Goal: Information Seeking & Learning: Learn about a topic

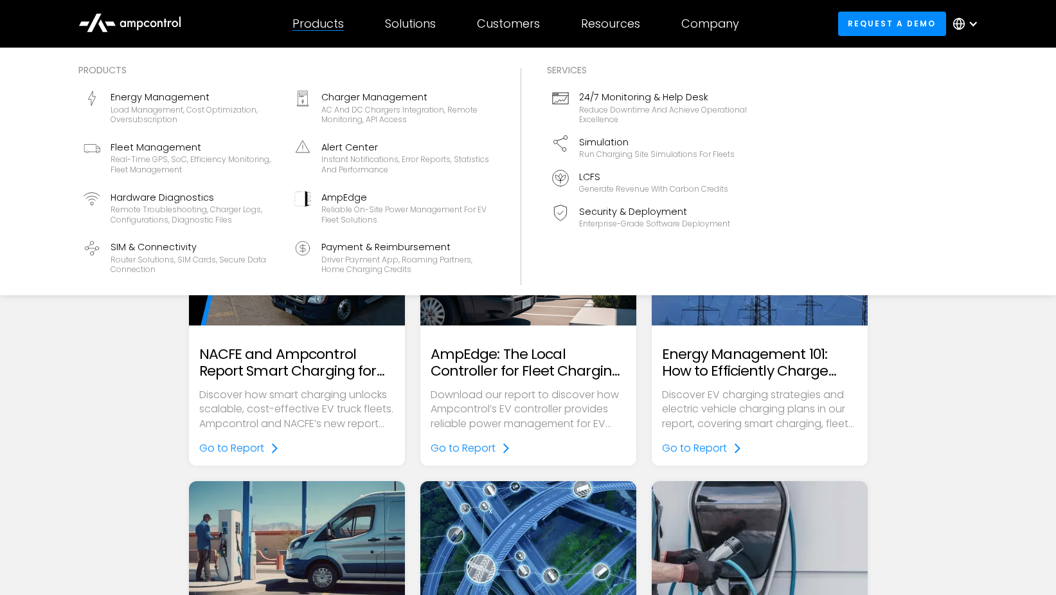
click at [211, 99] on div "Energy Management" at bounding box center [195, 97] width 168 height 14
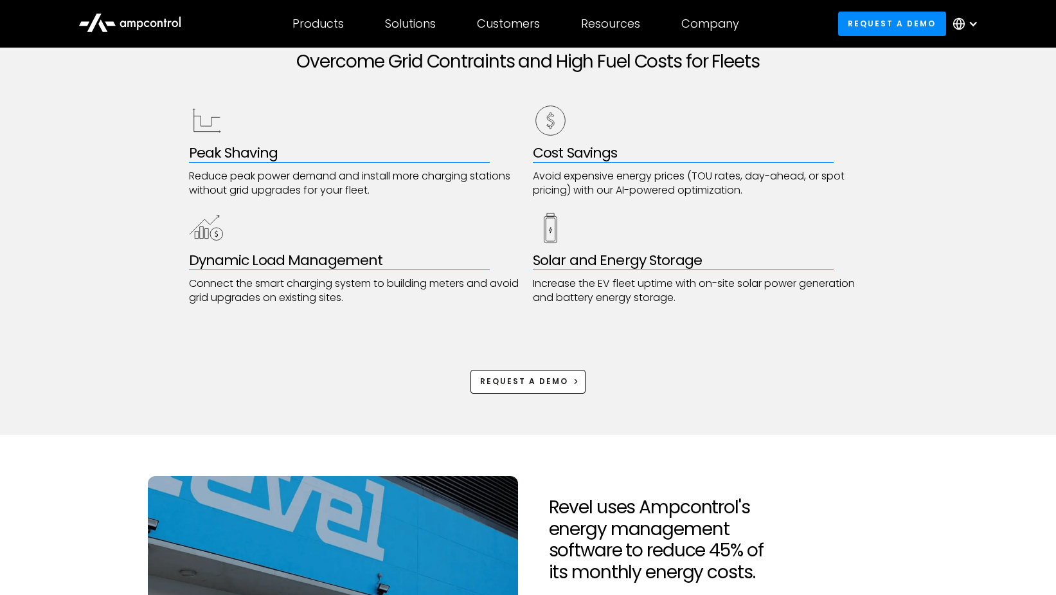
scroll to position [1093, 0]
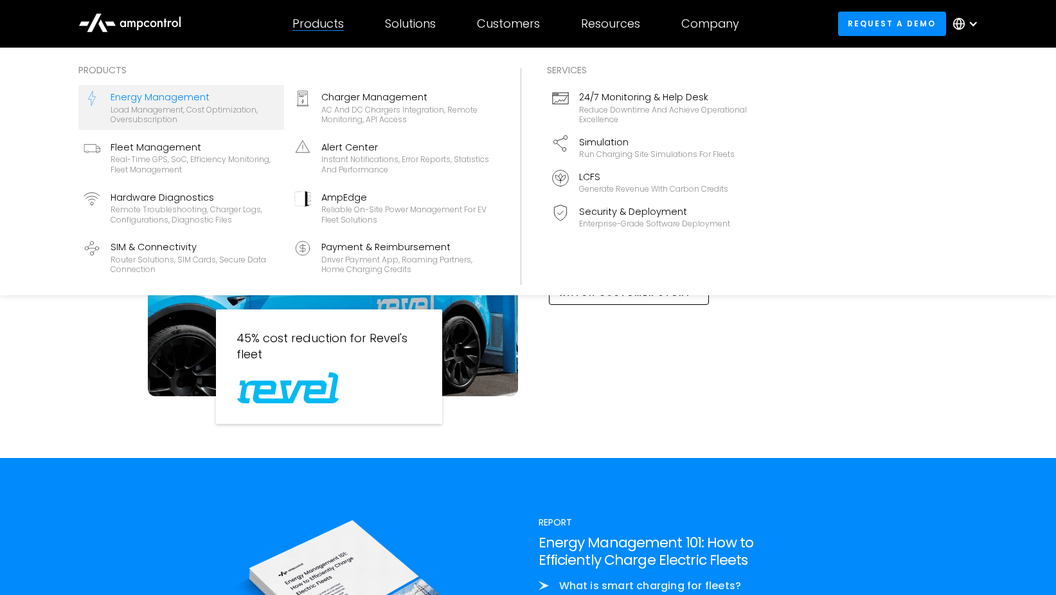
click at [173, 159] on div "Real-time GPS, SoC, efficiency monitoring, fleet management" at bounding box center [195, 164] width 168 height 20
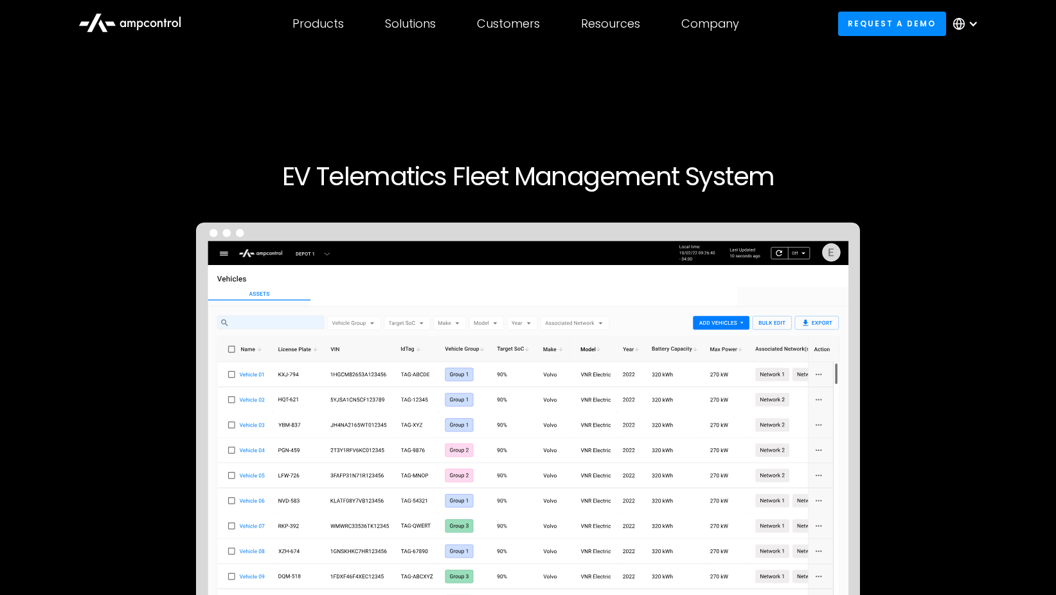
click at [135, 26] on icon at bounding box center [131, 24] width 8 height 6
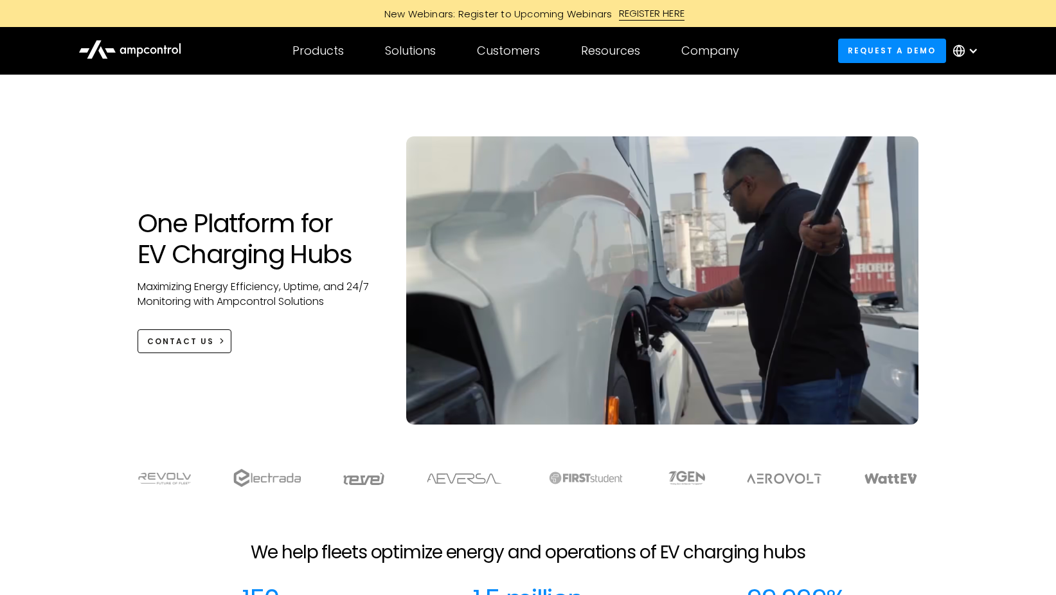
click at [977, 51] on div at bounding box center [973, 51] width 10 height 10
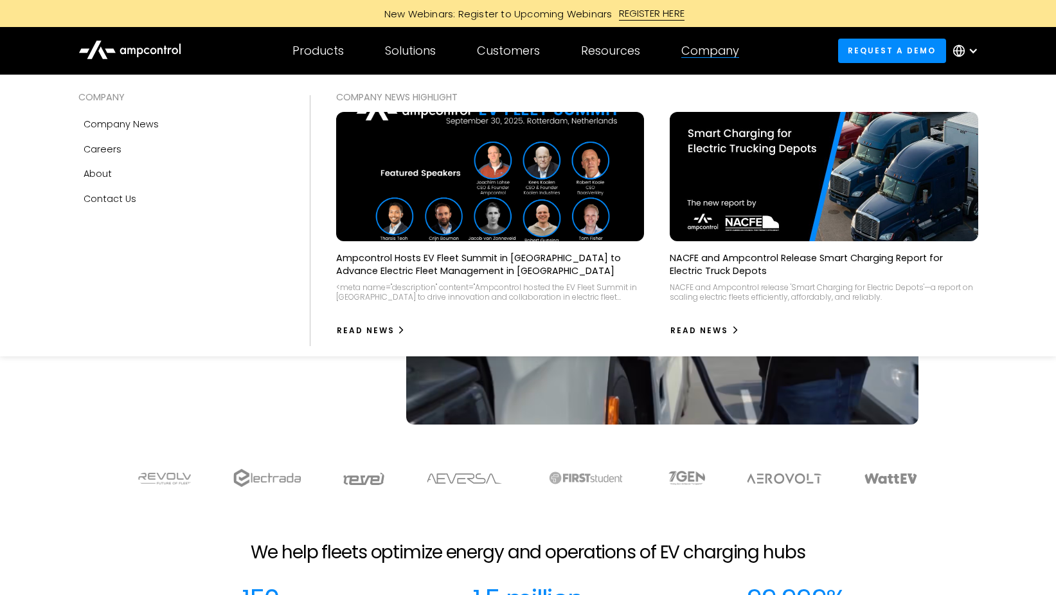
click at [727, 54] on div "Company" at bounding box center [710, 51] width 58 height 14
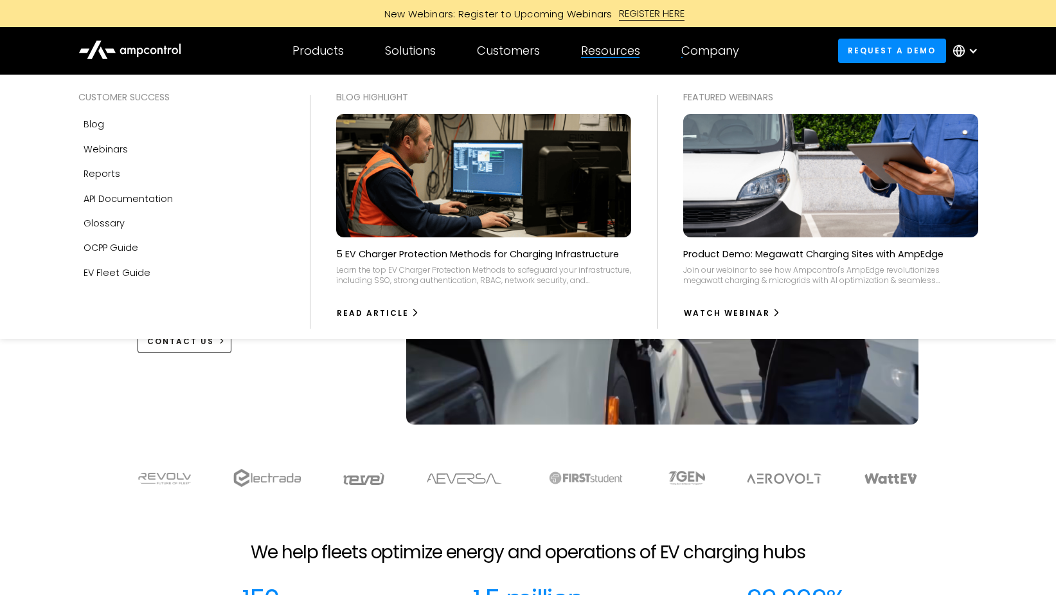
click at [609, 57] on div at bounding box center [610, 57] width 58 height 1
click at [85, 174] on div "Reports" at bounding box center [102, 173] width 37 height 14
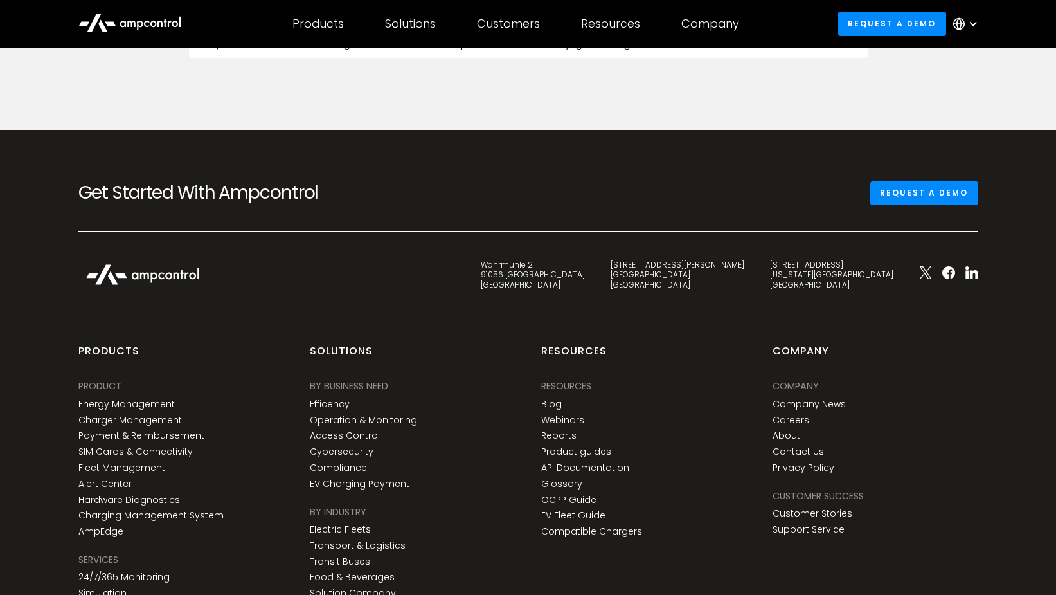
scroll to position [1543, 0]
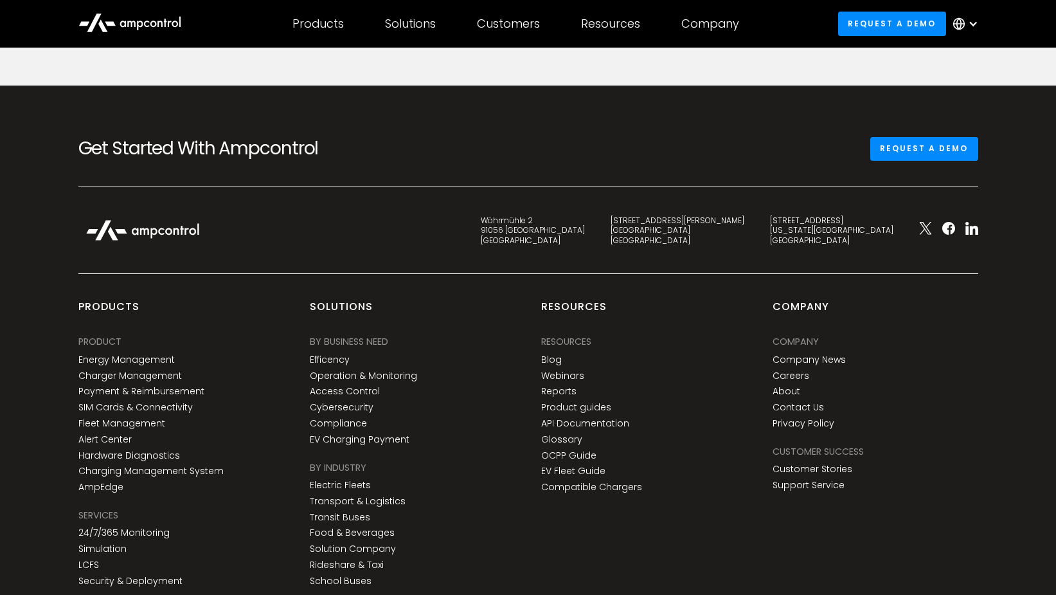
click at [814, 424] on link "Privacy Policy" at bounding box center [804, 423] width 62 height 11
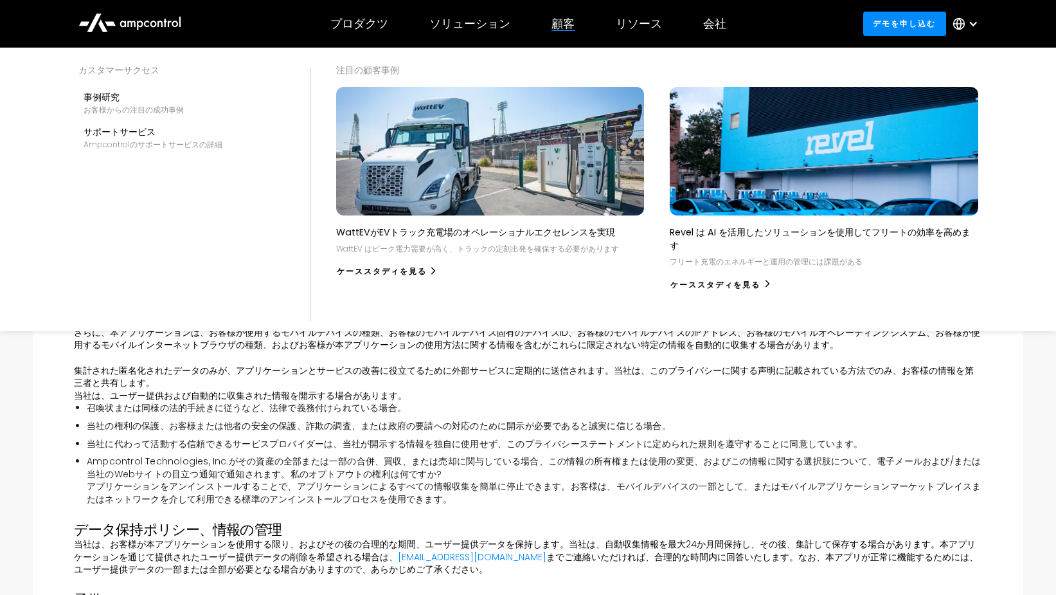
click at [121, 91] on div "事例研究" at bounding box center [134, 97] width 100 height 14
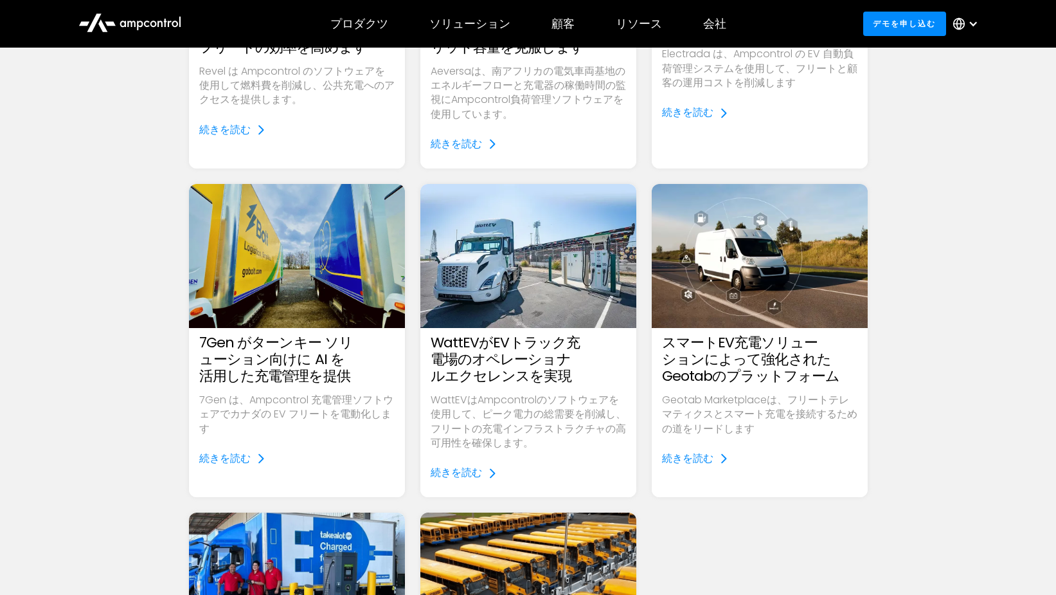
scroll to position [514, 0]
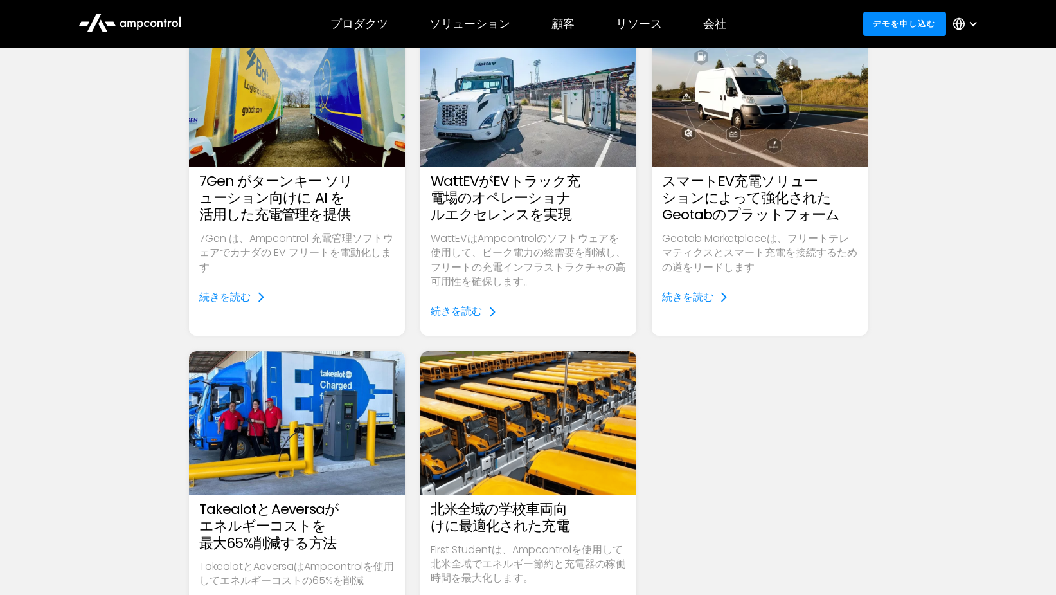
click at [553, 461] on img at bounding box center [528, 423] width 216 height 144
click at [532, 460] on img at bounding box center [528, 423] width 216 height 144
click at [305, 453] on img at bounding box center [297, 423] width 216 height 144
click at [774, 121] on img at bounding box center [760, 94] width 216 height 144
click at [534, 119] on img at bounding box center [528, 94] width 216 height 144
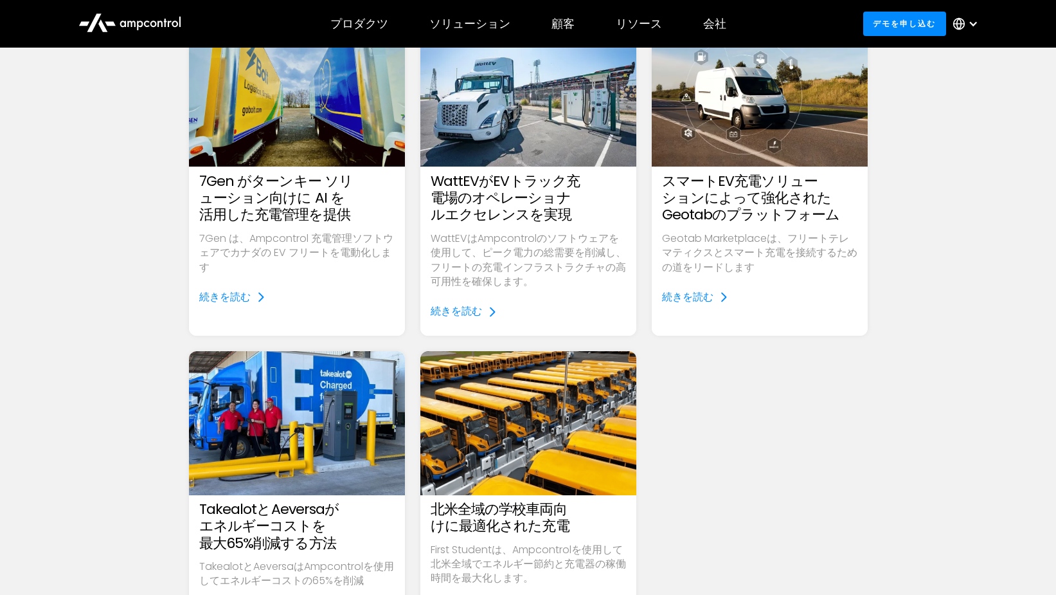
click at [318, 127] on img at bounding box center [297, 94] width 216 height 144
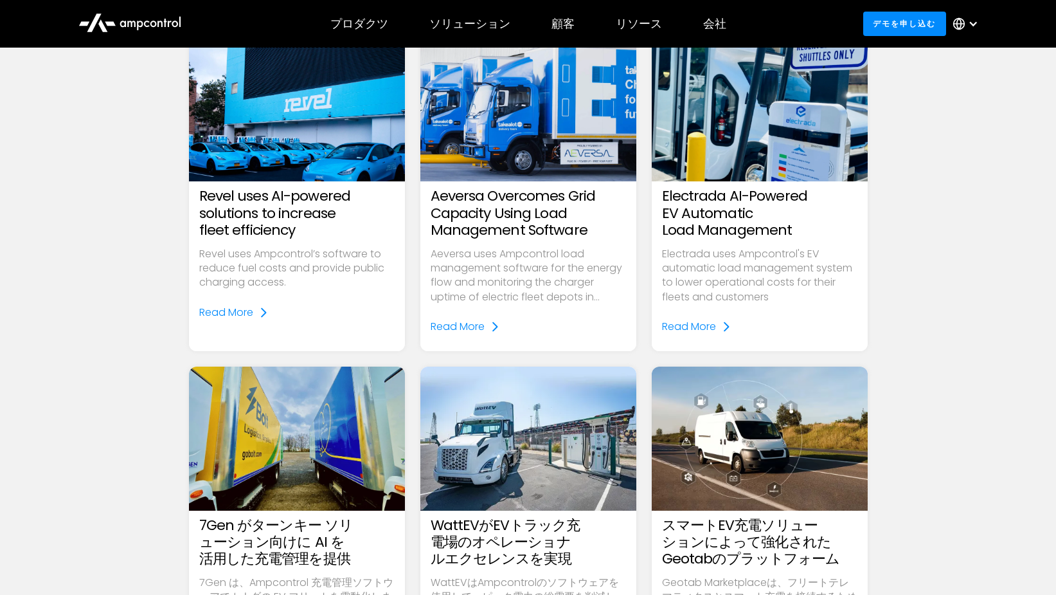
scroll to position [129, 0]
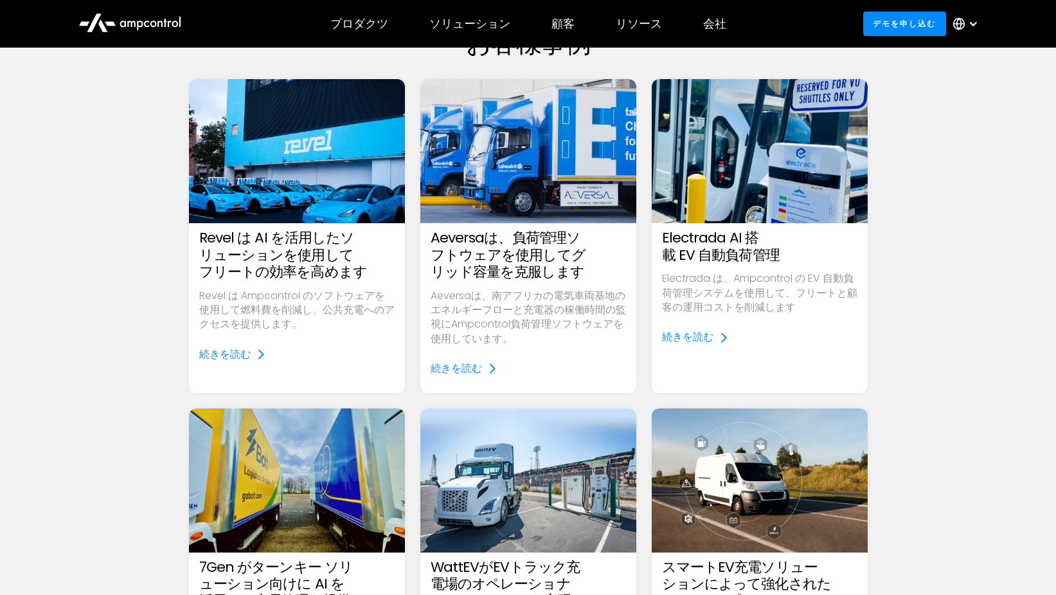
click at [747, 184] on img at bounding box center [760, 151] width 216 height 144
click at [565, 187] on img at bounding box center [528, 151] width 216 height 144
click at [324, 193] on img at bounding box center [297, 151] width 216 height 144
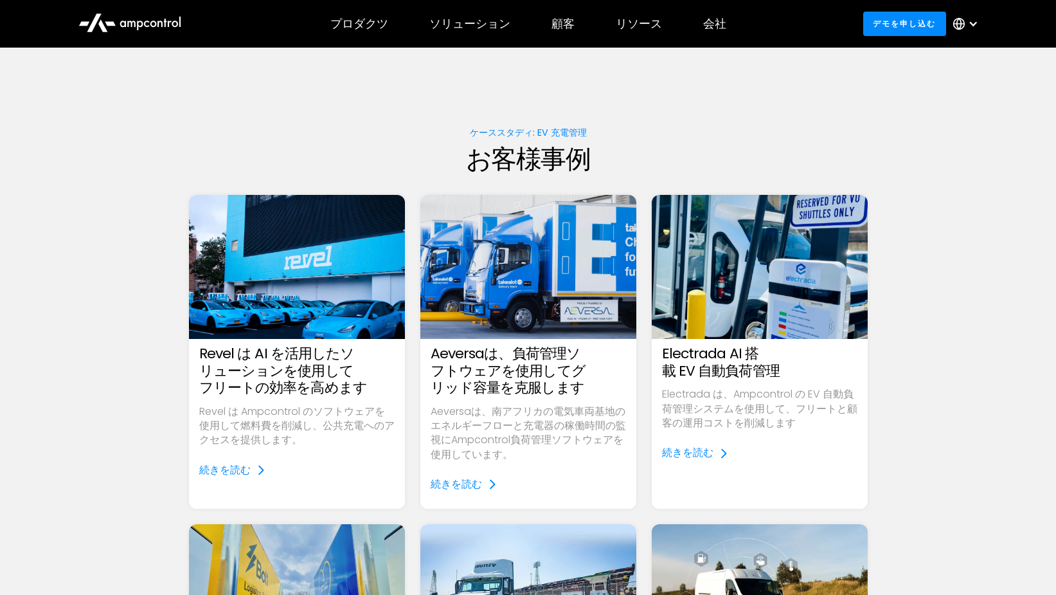
scroll to position [0, 0]
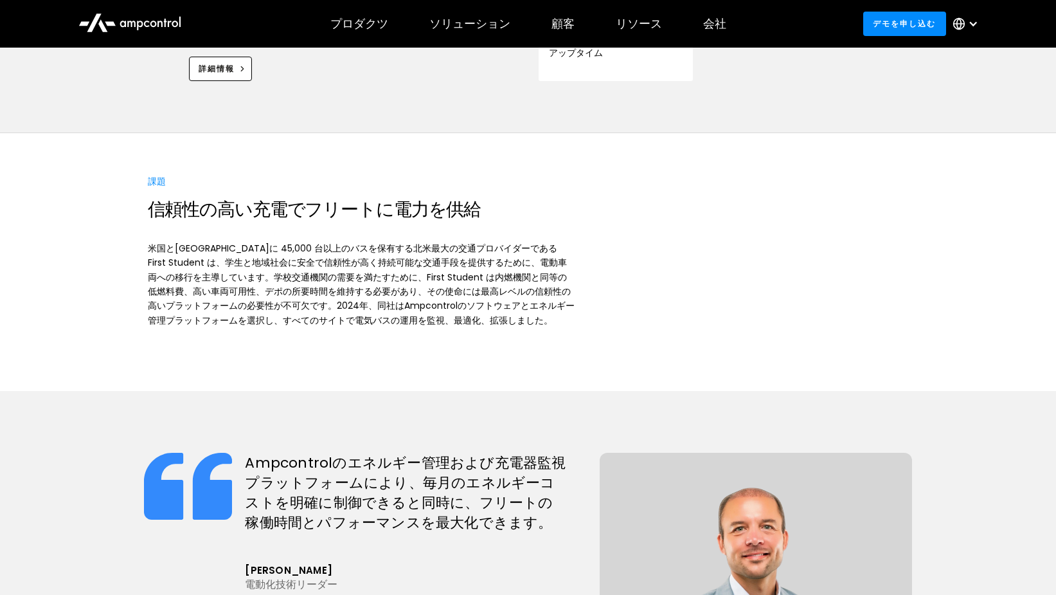
scroll to position [964, 0]
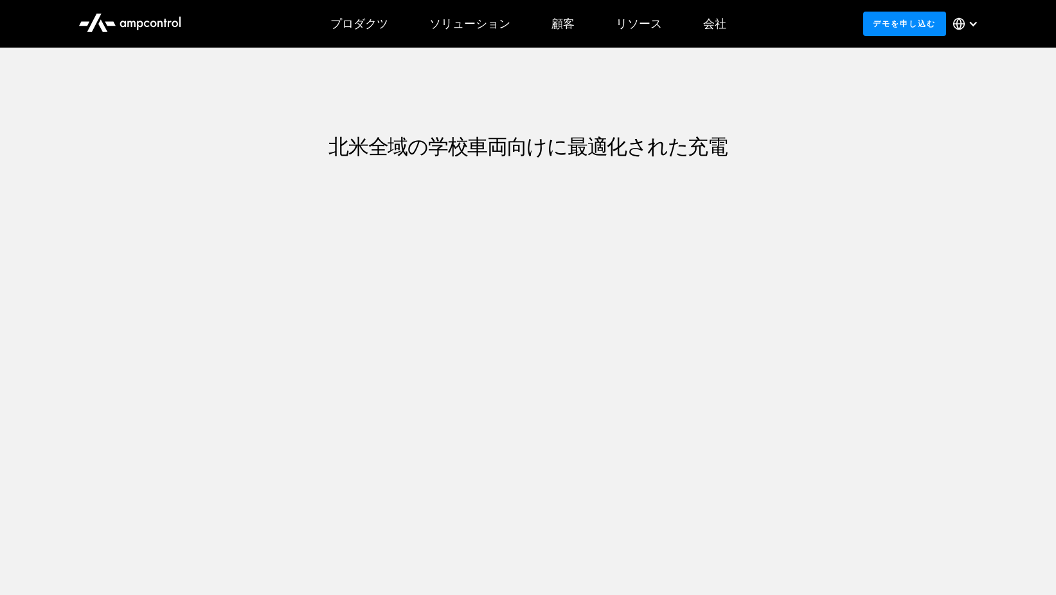
scroll to position [321, 0]
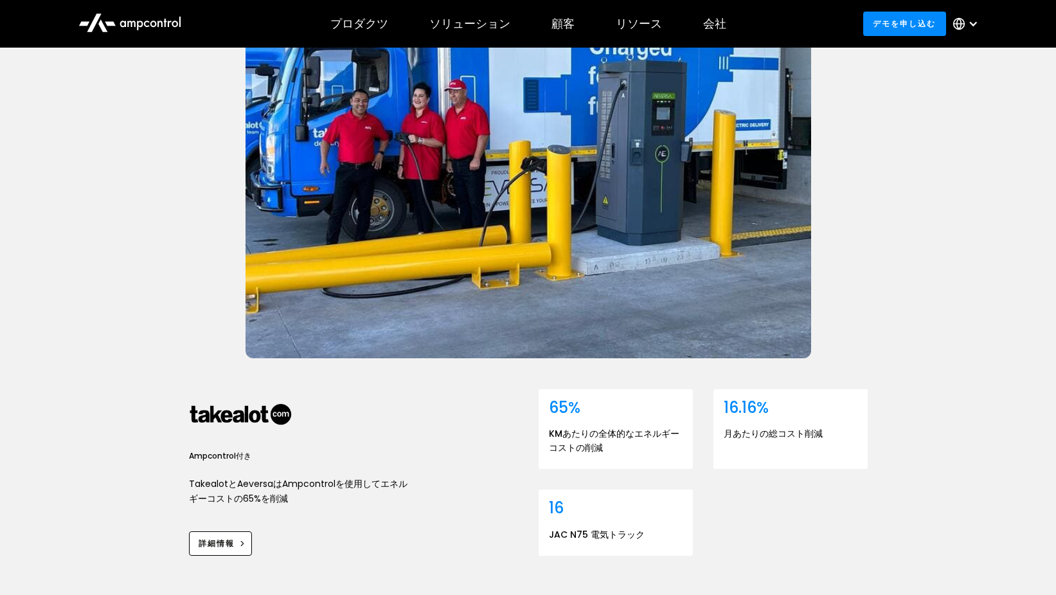
scroll to position [257, 0]
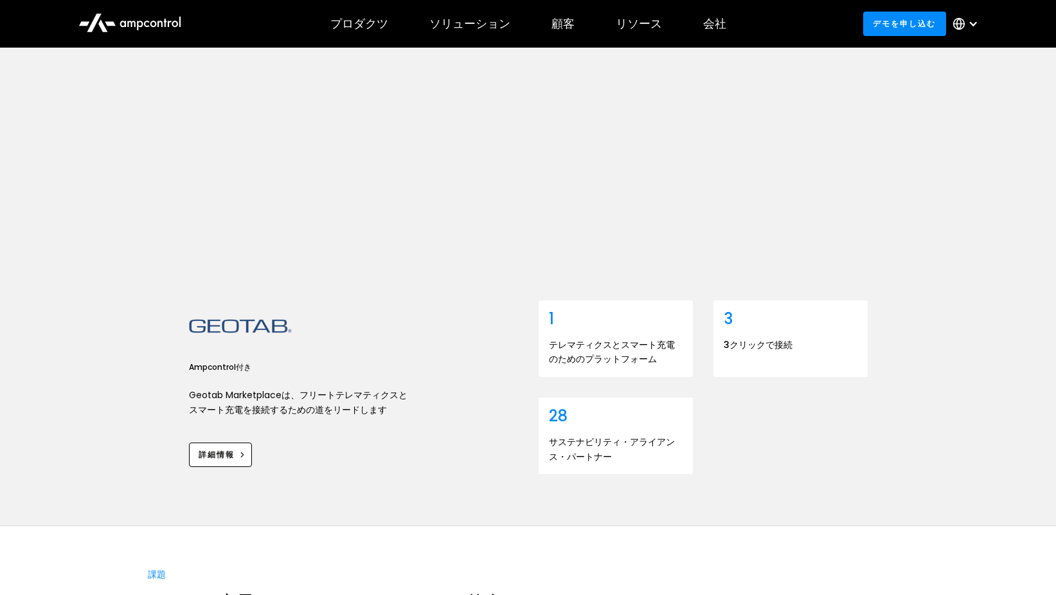
scroll to position [257, 0]
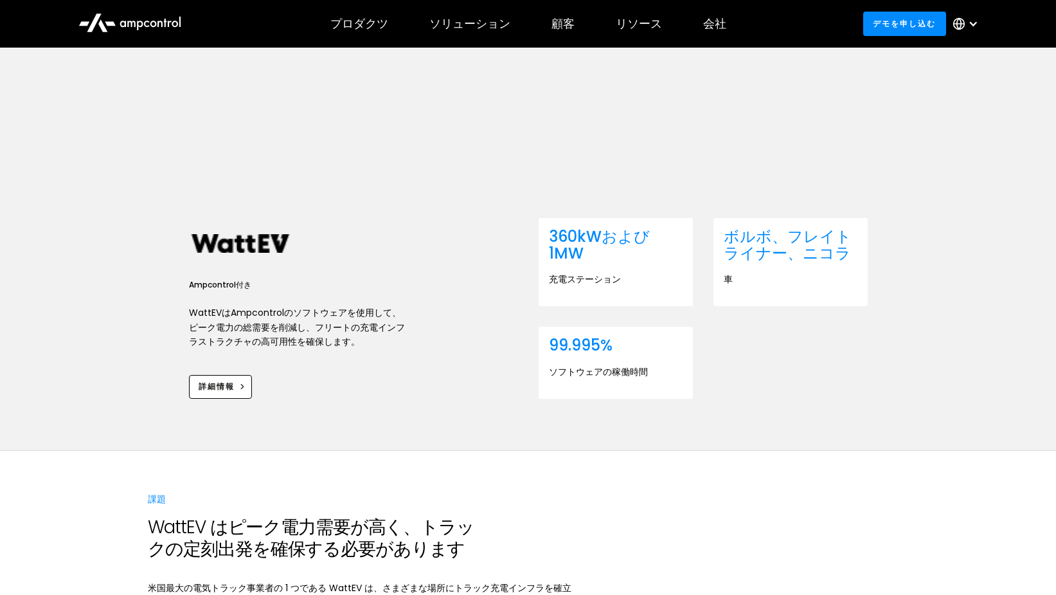
scroll to position [643, 0]
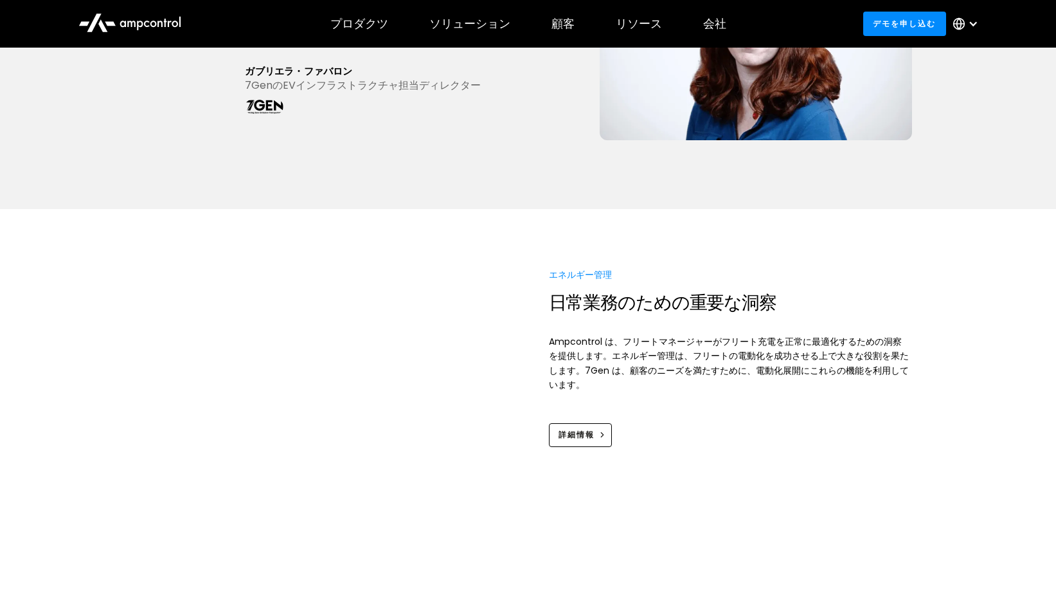
scroll to position [1157, 0]
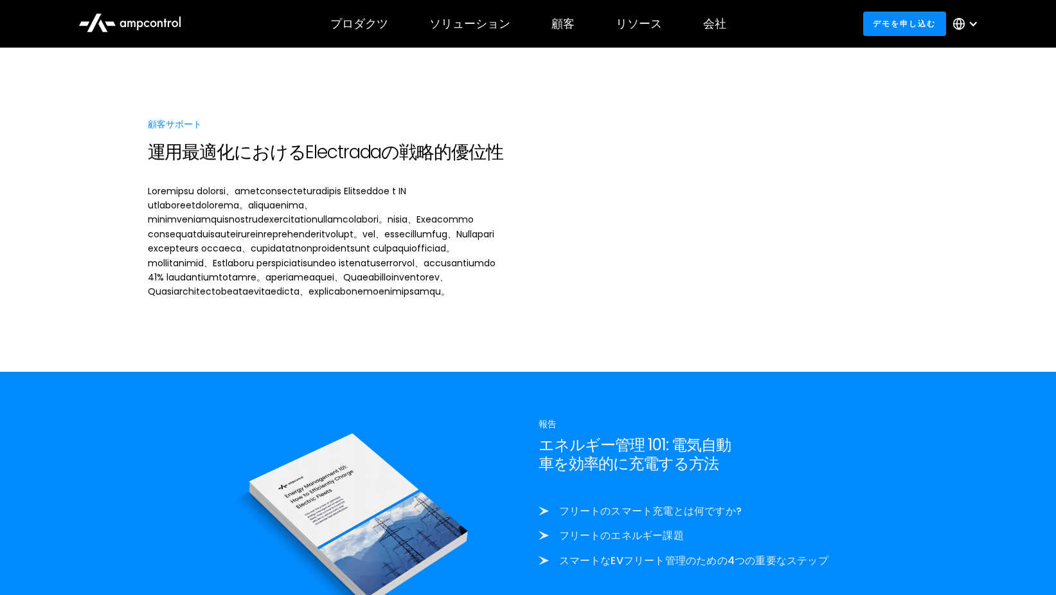
scroll to position [1736, 0]
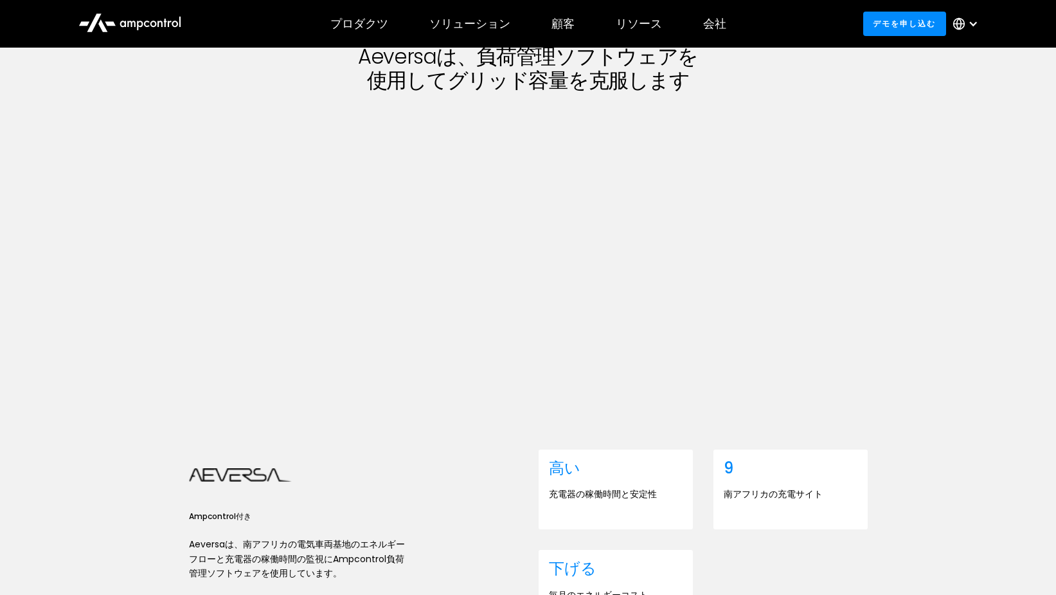
scroll to position [321, 0]
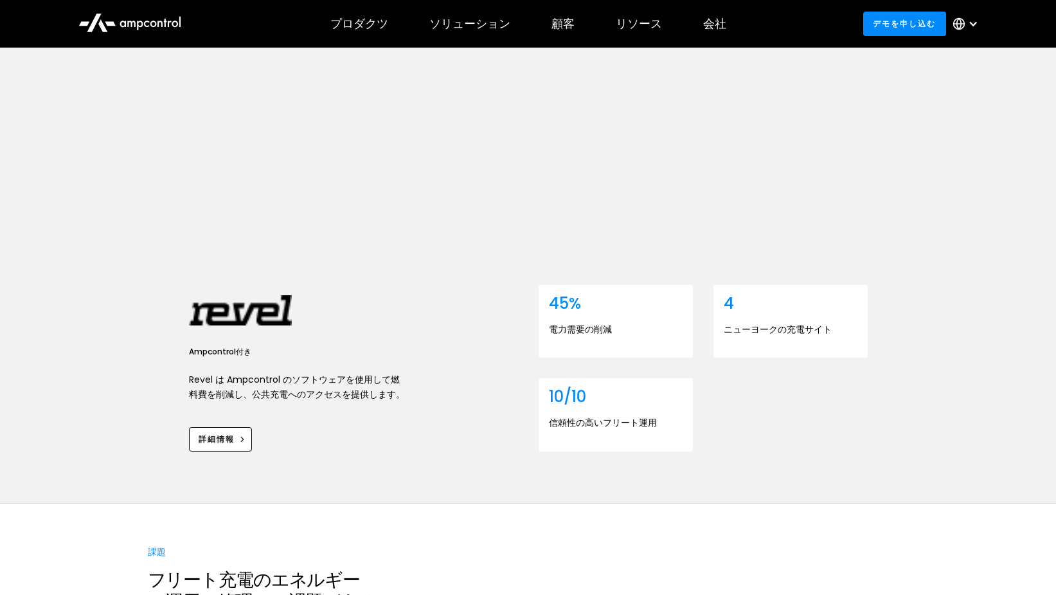
scroll to position [193, 0]
